Goal: Register for event/course

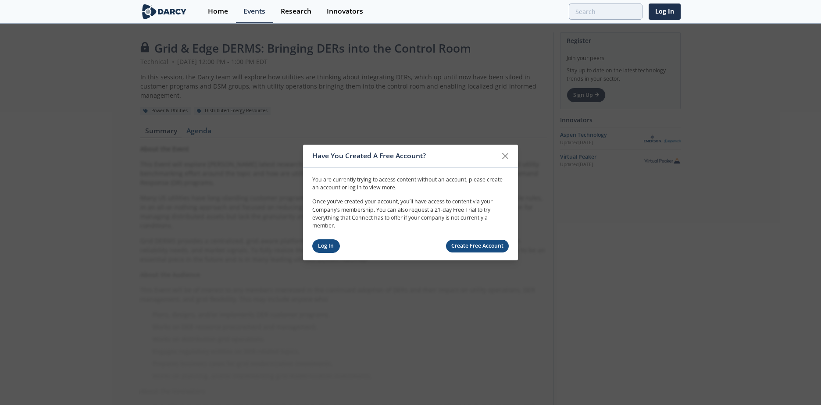
click at [327, 242] on link "Log In" at bounding box center [326, 247] width 28 height 14
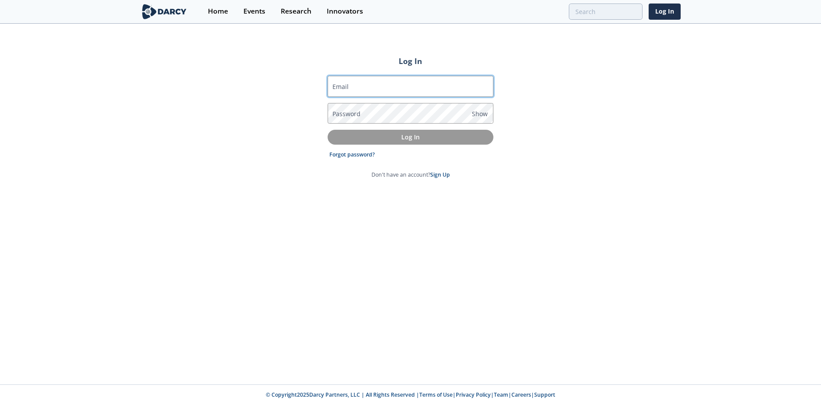
click at [444, 87] on input "Email" at bounding box center [411, 86] width 166 height 21
type input "[EMAIL_ADDRESS][DOMAIN_NAME]"
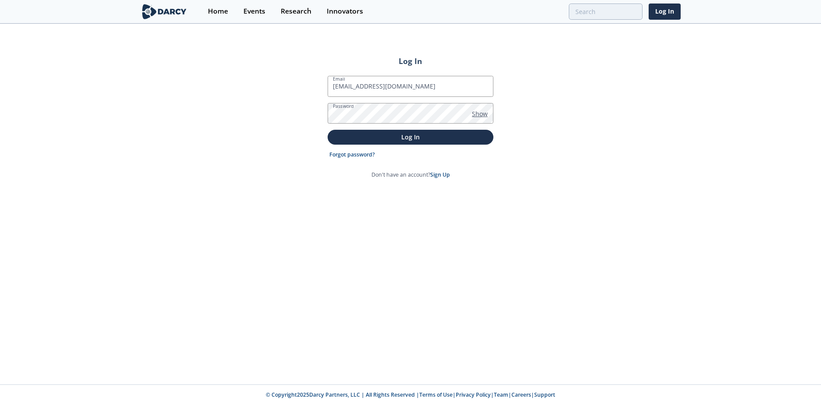
click at [484, 113] on span "Show" at bounding box center [480, 113] width 16 height 9
click at [407, 132] on button "Log In" at bounding box center [411, 137] width 166 height 14
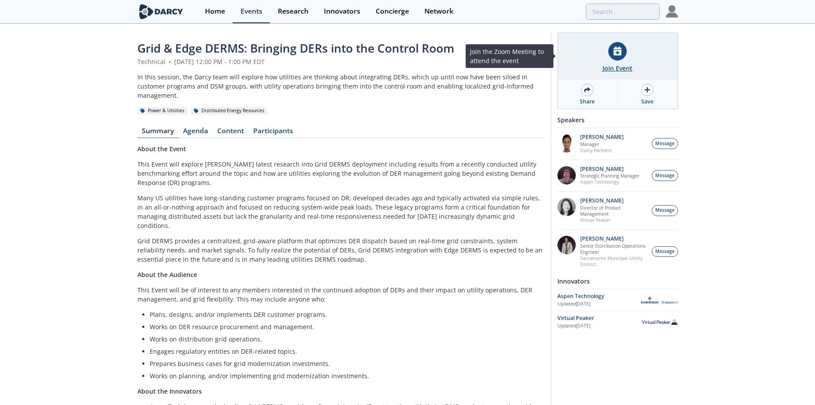
click at [617, 68] on div "Join Event" at bounding box center [617, 68] width 30 height 9
